Goal: Find specific page/section: Find specific page/section

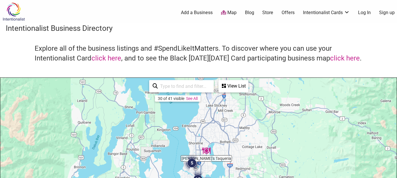
click at [302, 67] on div "Explore all of the business listings and #SpendLikeItMatters. To discover where…" at bounding box center [198, 61] width 385 height 34
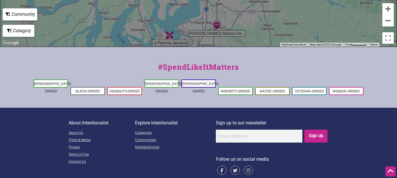
scroll to position [262, 0]
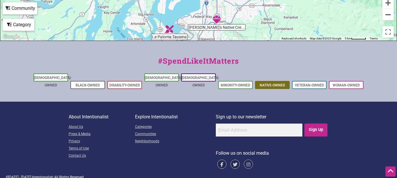
click at [282, 83] on link "Native-Owned" at bounding box center [272, 85] width 25 height 4
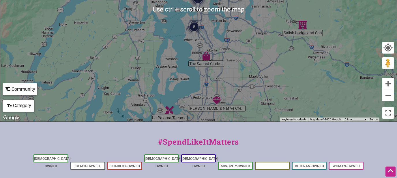
scroll to position [168, 0]
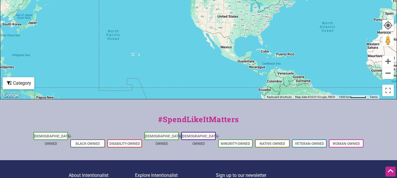
scroll to position [248, 0]
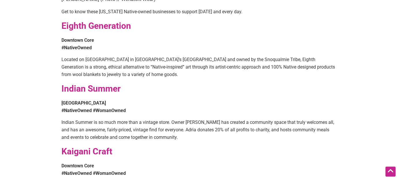
scroll to position [279, 0]
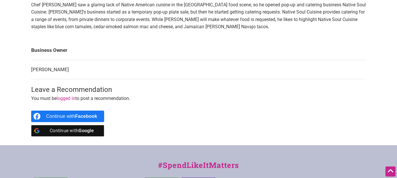
scroll to position [217, 0]
